Goal: Task Accomplishment & Management: Use online tool/utility

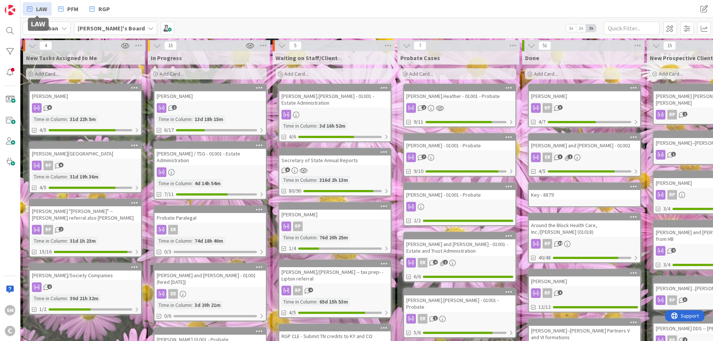
click at [242, 102] on div "[PERSON_NAME] 2 Time in Column : 13d 18h 15m 6/17" at bounding box center [210, 110] width 113 height 52
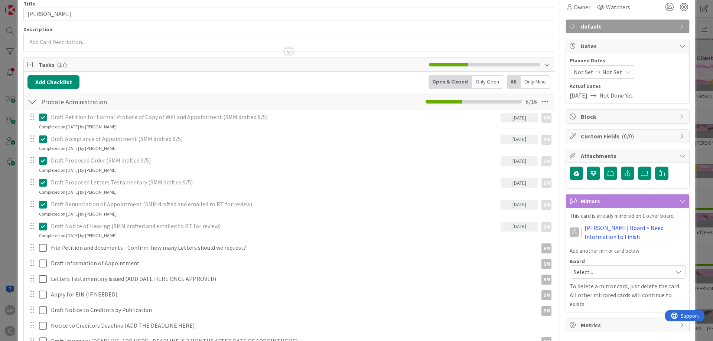
scroll to position [45, 0]
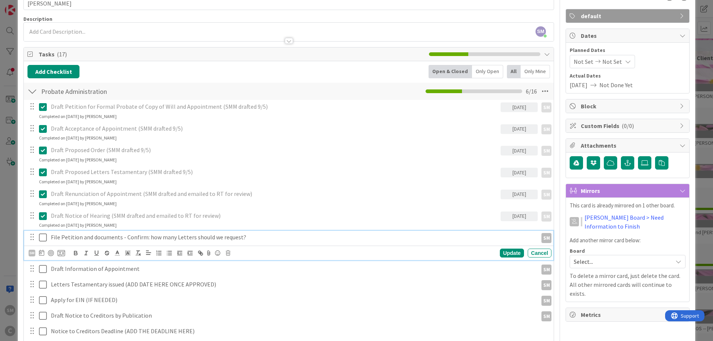
click at [128, 237] on p "File Petition and documents - Confirm: how many Letters should we request?" at bounding box center [293, 237] width 484 height 9
click at [50, 238] on div "File Petition and documents - Confirm: how many Letters should we request?" at bounding box center [293, 237] width 490 height 13
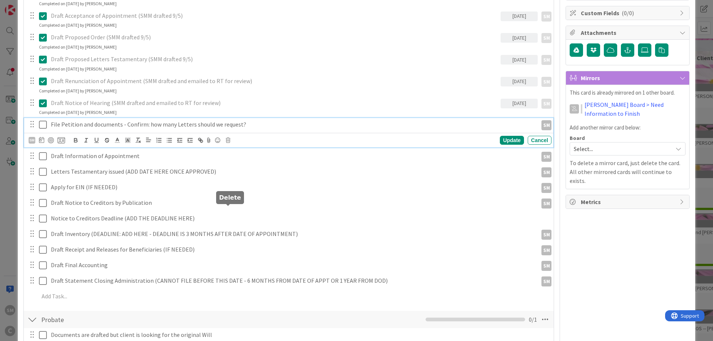
scroll to position [178, 0]
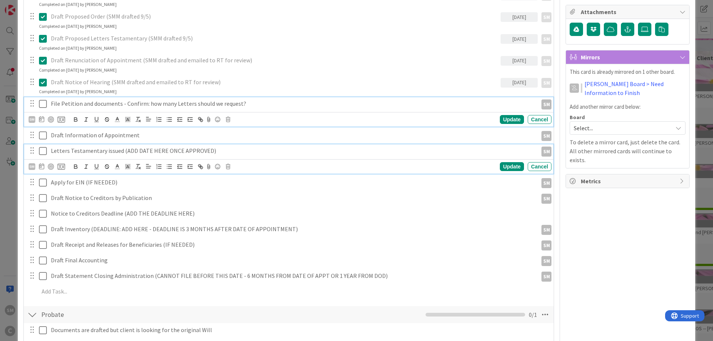
click at [127, 151] on p "Letters Testamentary issued (ADD DATE HERE ONCE APPROVED)" at bounding box center [293, 151] width 484 height 9
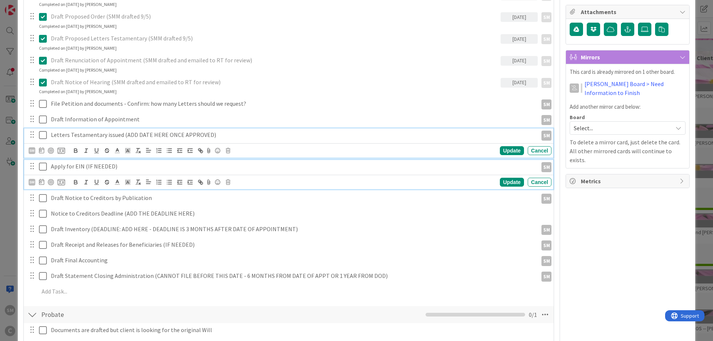
click at [110, 171] on div "Apply for EIN (IF NEEDED)" at bounding box center [293, 166] width 490 height 13
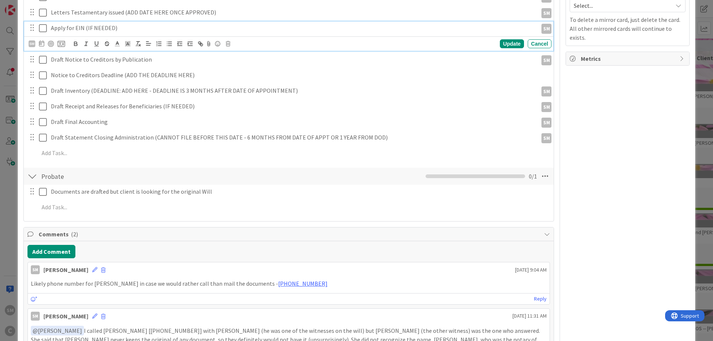
scroll to position [312, 0]
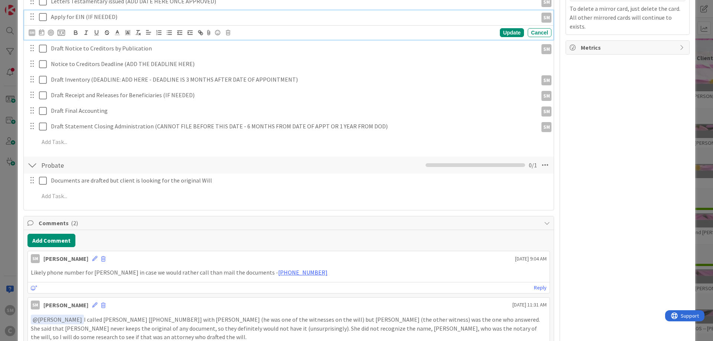
click at [160, 212] on div "Title 17 / 128 [PERSON_NAME] Description SM [PERSON_NAME] just joined Owner Wat…" at bounding box center [288, 171] width 531 height 908
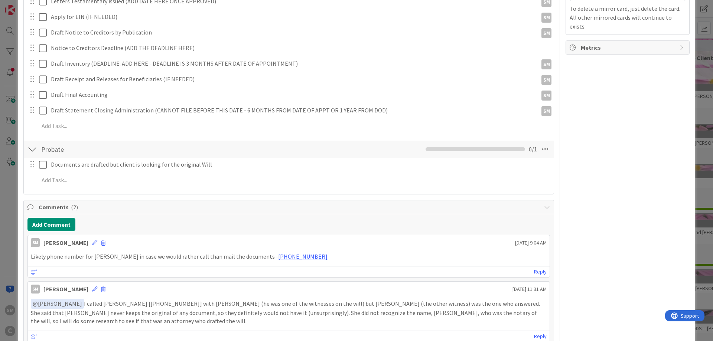
click at [629, 182] on div "Owner Watchers default Dates Planned Dates Not Set Not Set Actual Dates [DATE] …" at bounding box center [627, 163] width 124 height 892
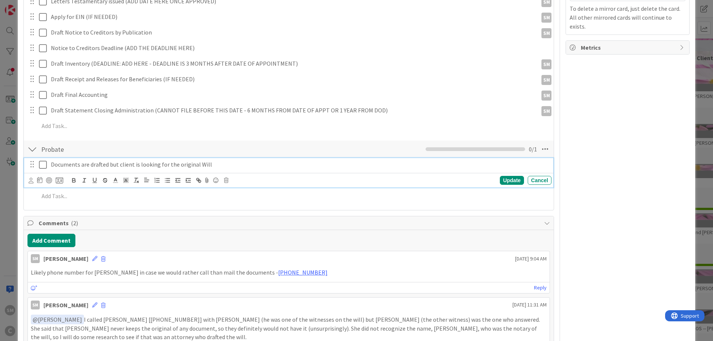
click at [41, 166] on icon at bounding box center [43, 164] width 8 height 9
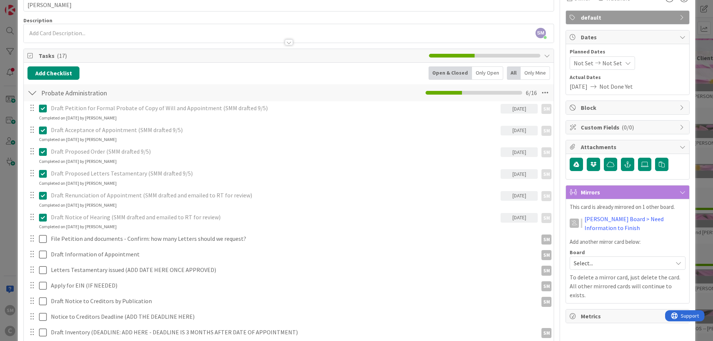
scroll to position [45, 0]
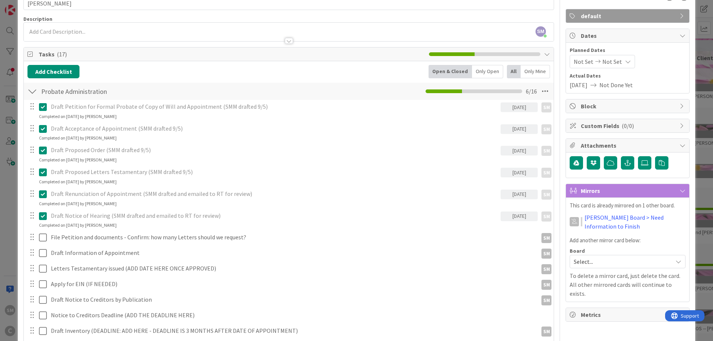
click at [44, 106] on icon at bounding box center [43, 106] width 8 height 9
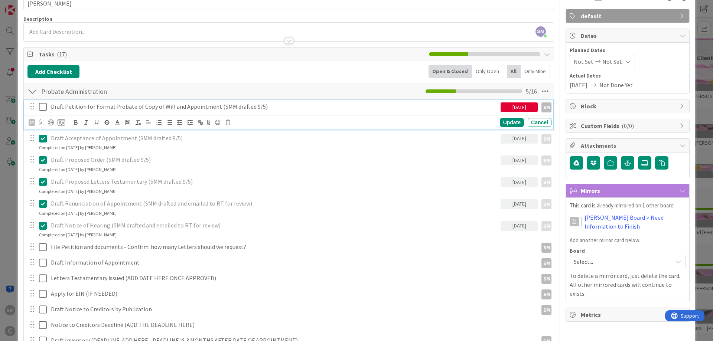
click at [92, 105] on p "Draft Petition for Formal Probate of Copy of Will and Appointment (SMM drafted …" at bounding box center [274, 106] width 447 height 9
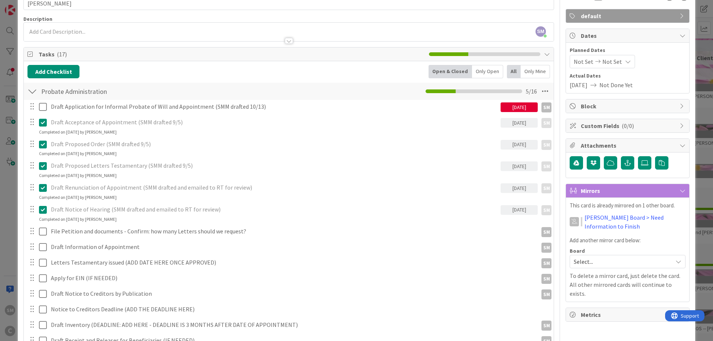
click at [531, 110] on div "[DATE]" at bounding box center [518, 107] width 37 height 10
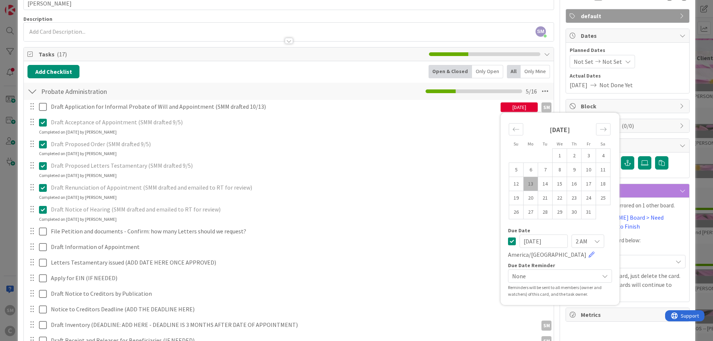
click at [536, 184] on td "13" at bounding box center [530, 184] width 14 height 14
type input "[DATE]"
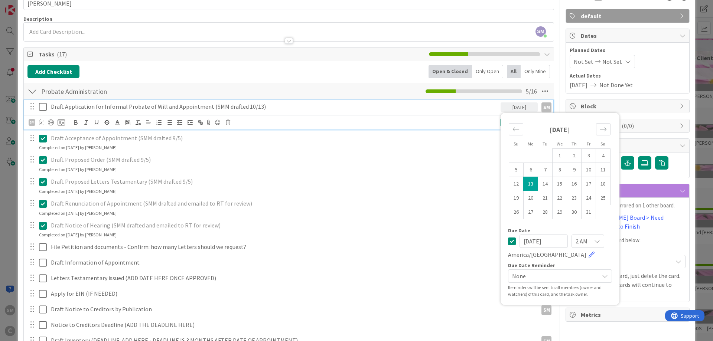
click at [434, 104] on p "Draft Application for Informal Probate of Will and Appointment (SMM drafted 10/…" at bounding box center [274, 106] width 447 height 9
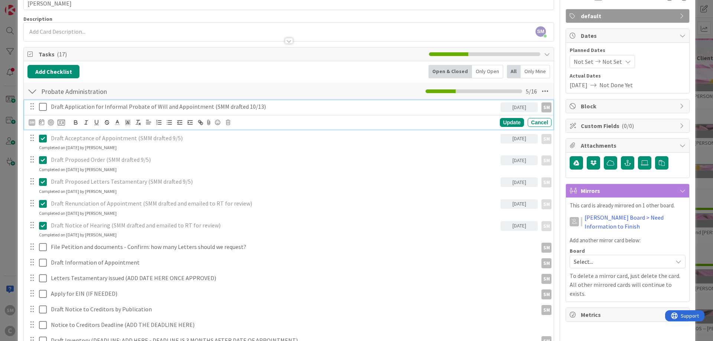
click at [45, 107] on icon at bounding box center [43, 106] width 8 height 9
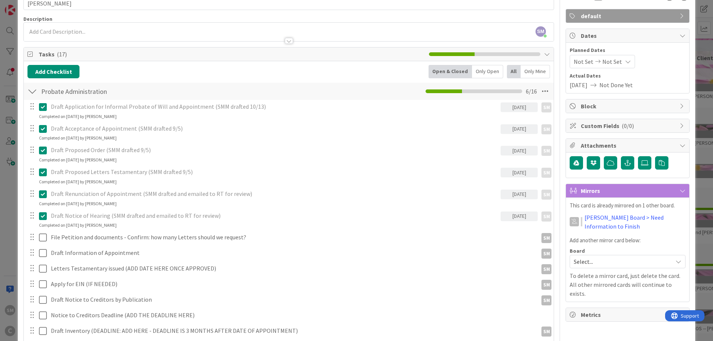
click at [41, 129] on icon at bounding box center [43, 128] width 8 height 9
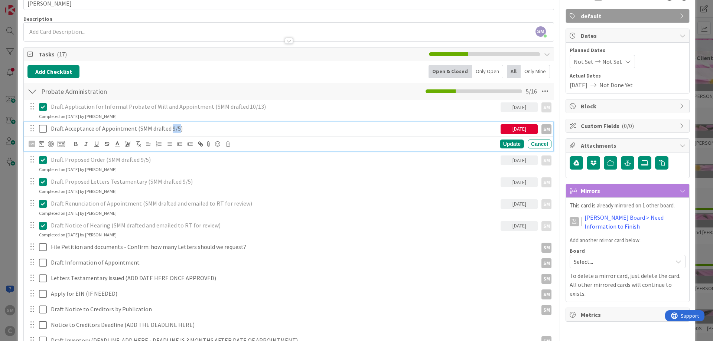
drag, startPoint x: 169, startPoint y: 127, endPoint x: 176, endPoint y: 127, distance: 7.1
click at [176, 127] on p "Draft Acceptance of Appointment (SMM drafted 9/5)" at bounding box center [274, 128] width 447 height 9
click at [514, 128] on div "[DATE]" at bounding box center [518, 129] width 37 height 10
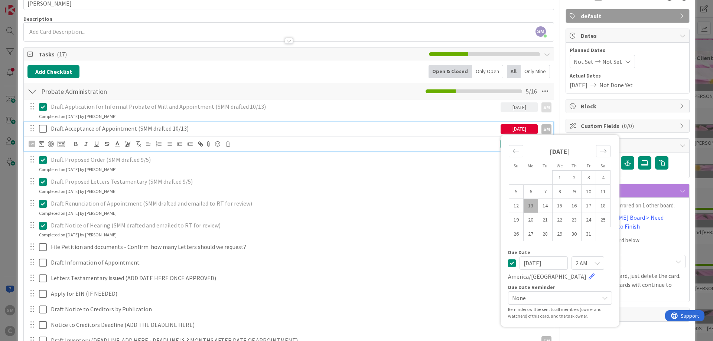
click at [531, 207] on td "13" at bounding box center [530, 206] width 14 height 14
type input "[DATE]"
click at [467, 133] on p "Draft Acceptance of Appointment (SMM drafted 10/13)" at bounding box center [274, 128] width 447 height 9
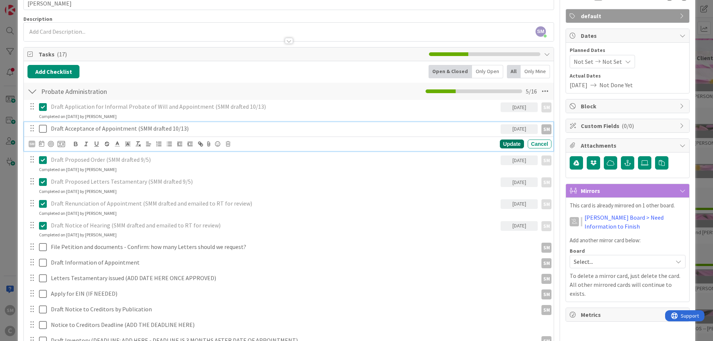
click at [509, 143] on div "Update" at bounding box center [512, 144] width 24 height 9
click at [43, 127] on icon at bounding box center [43, 128] width 8 height 9
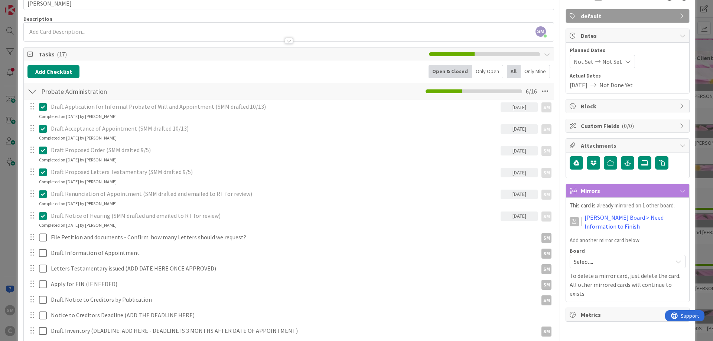
click at [42, 149] on icon at bounding box center [43, 150] width 8 height 9
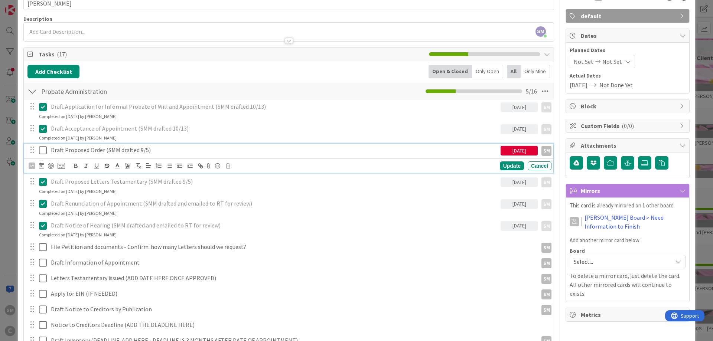
click at [138, 149] on p "Draft Proposed Order (SMM drafted 9/5)" at bounding box center [274, 150] width 447 height 9
drag, startPoint x: 141, startPoint y: 152, endPoint x: 147, endPoint y: 152, distance: 6.0
click at [147, 152] on p "Draft Proposed Order (SMM drafted 9/5)" at bounding box center [274, 150] width 447 height 9
click at [522, 148] on div "[DATE]" at bounding box center [518, 151] width 37 height 10
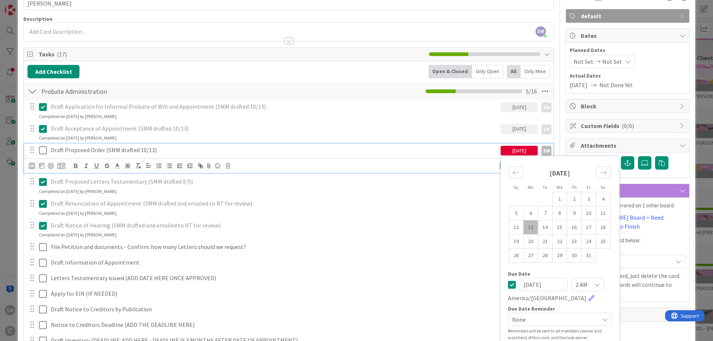
click at [534, 224] on td "13" at bounding box center [530, 228] width 14 height 14
type input "[DATE]"
click at [435, 144] on div "Draft Proposed Order (SMM drafted 10/13)" at bounding box center [274, 150] width 453 height 13
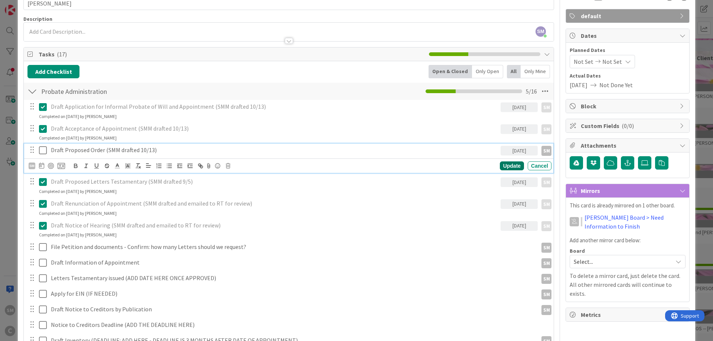
drag, startPoint x: 511, startPoint y: 163, endPoint x: 459, endPoint y: 165, distance: 52.0
click at [510, 163] on div "Update" at bounding box center [512, 165] width 24 height 9
click at [45, 150] on icon at bounding box center [43, 150] width 8 height 9
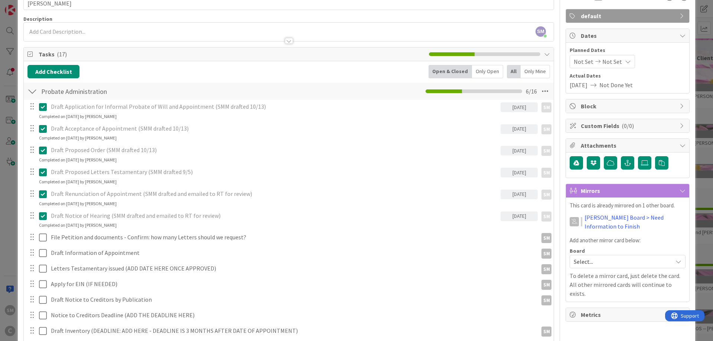
click at [63, 174] on p "Draft Proposed Letters Testamentary (SMM drafted 9/5)" at bounding box center [274, 172] width 447 height 9
click at [44, 172] on icon at bounding box center [43, 172] width 8 height 9
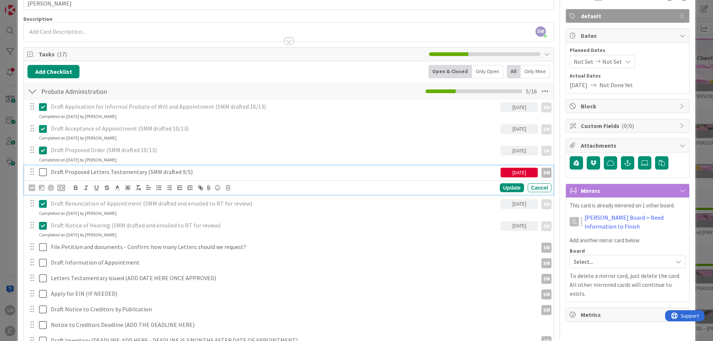
click at [158, 175] on p "Draft Proposed Letters Testamentary (SMM drafted 9/5)" at bounding box center [274, 172] width 447 height 9
drag, startPoint x: 176, startPoint y: 173, endPoint x: 185, endPoint y: 172, distance: 8.2
click at [185, 172] on p "Draft Proposed Letters Testamentary (SMM drafted 9/5)" at bounding box center [274, 172] width 447 height 9
click at [518, 176] on div "[DATE]" at bounding box center [518, 173] width 37 height 10
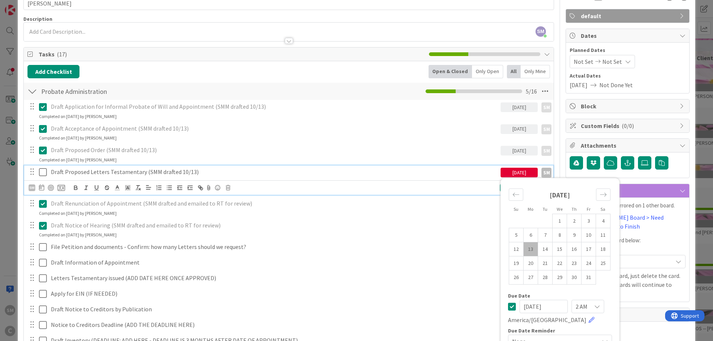
click at [529, 249] on td "13" at bounding box center [530, 249] width 14 height 14
type input "[DATE]"
click at [195, 170] on p "Draft Proposed Letters Testamentary (SMM drafted 10/13)" at bounding box center [274, 172] width 447 height 9
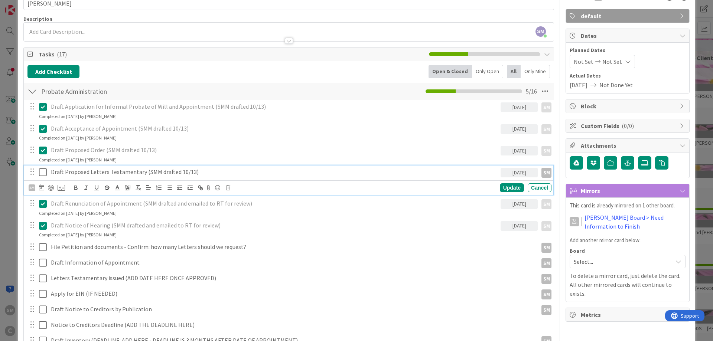
click at [47, 173] on button at bounding box center [43, 172] width 9 height 12
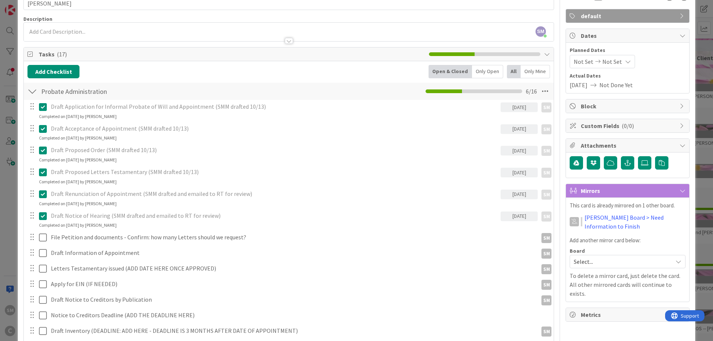
click at [88, 199] on div "Draft Renunciation of Appointment (SMM drafted and emailed to RT for review)" at bounding box center [274, 193] width 453 height 13
click at [44, 196] on icon at bounding box center [43, 194] width 8 height 9
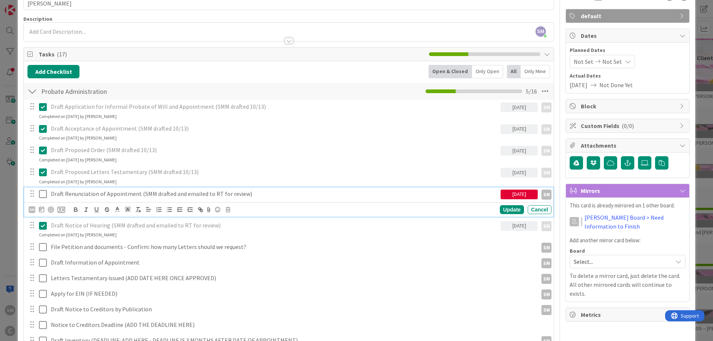
click at [110, 195] on p "Draft Renunciation of Appointment (SMM drafted and emailed to RT for review)" at bounding box center [274, 194] width 447 height 9
drag, startPoint x: 177, startPoint y: 195, endPoint x: 274, endPoint y: 188, distance: 96.4
click at [242, 196] on p "Draft Renunciation of Appointment (SMM drafted and emailed to RT for review)" at bounding box center [274, 194] width 447 height 9
click at [526, 196] on div "[DATE]" at bounding box center [518, 195] width 37 height 10
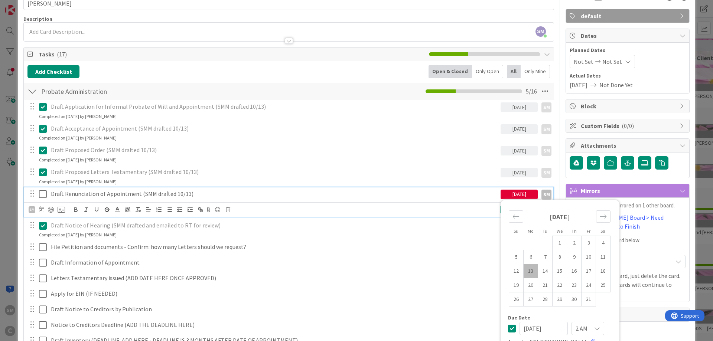
click at [535, 270] on td "13" at bounding box center [530, 271] width 14 height 14
type input "[DATE]"
click at [472, 203] on div "SM Update Cancel" at bounding box center [288, 209] width 529 height 14
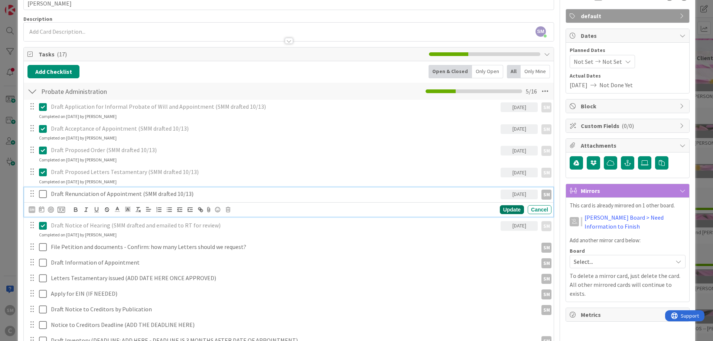
click at [508, 207] on div "Update" at bounding box center [512, 209] width 24 height 9
click at [44, 196] on icon at bounding box center [43, 194] width 8 height 9
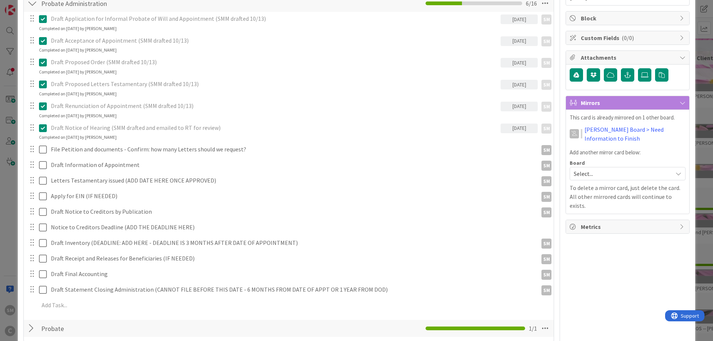
scroll to position [134, 0]
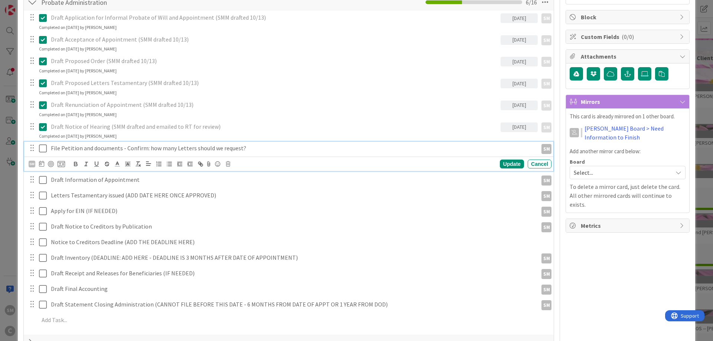
click at [61, 146] on p "File Petition and documents - Confirm: how many Letters should we request?" at bounding box center [293, 148] width 484 height 9
click at [515, 167] on div "Update" at bounding box center [512, 164] width 24 height 9
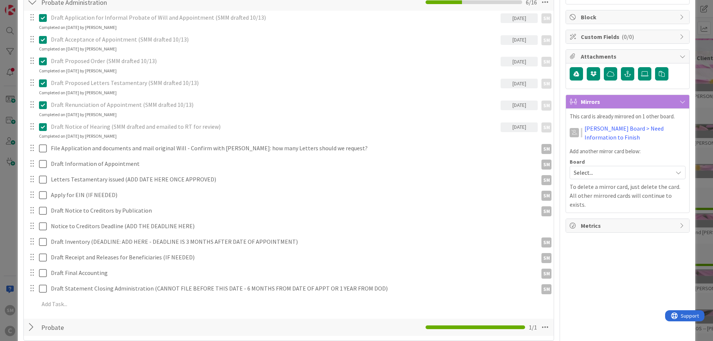
click at [633, 258] on div "Owner SM default Dates Planned Dates Not Set Not Set Actual Dates [DATE] Not Do…" at bounding box center [627, 325] width 124 height 860
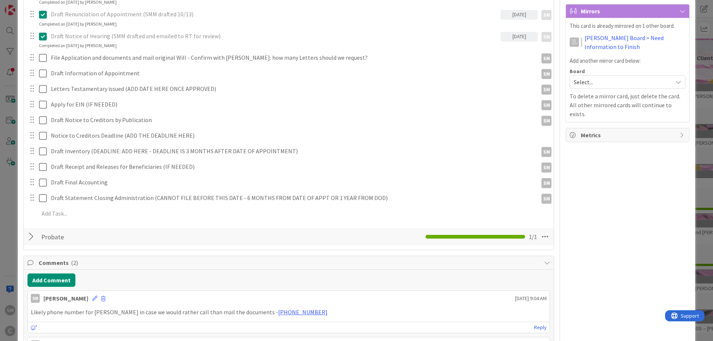
scroll to position [223, 0]
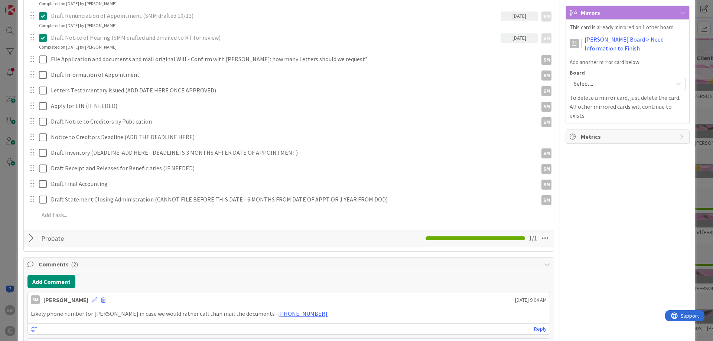
click at [591, 206] on div "Owner SM default Dates Planned Dates Not Set Not Set Actual Dates [DATE] Not Do…" at bounding box center [627, 236] width 124 height 860
